Goal: Go to known website: Access a specific website the user already knows

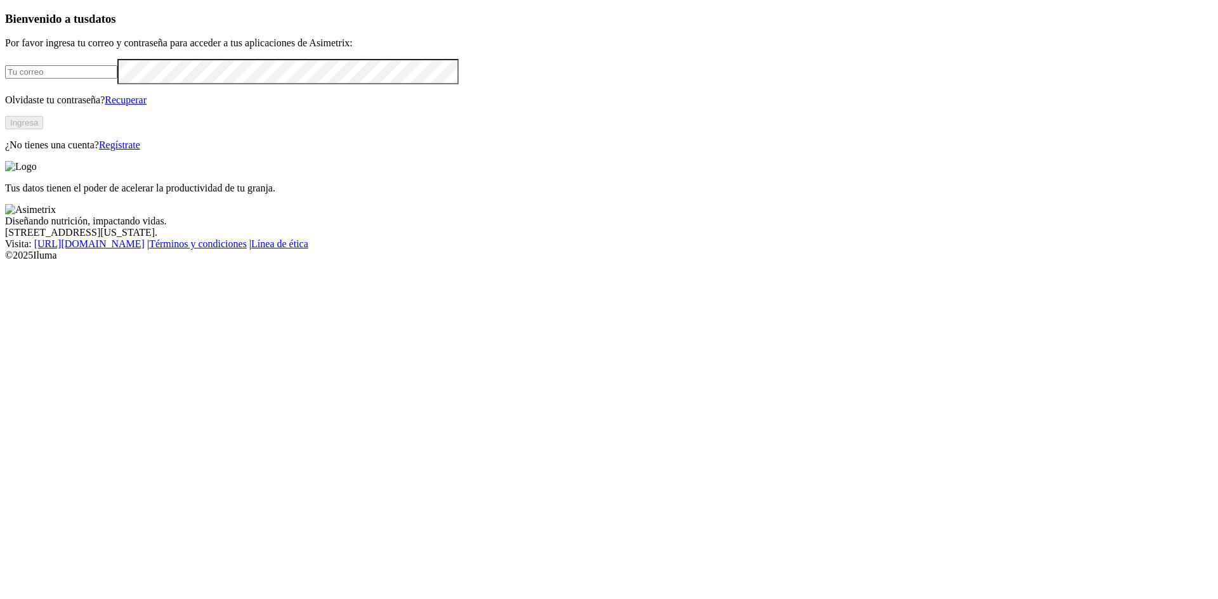
type input "[EMAIL_ADDRESS][DOMAIN_NAME]"
click at [43, 129] on button "Ingresa" at bounding box center [24, 122] width 38 height 13
